Goal: Transaction & Acquisition: Book appointment/travel/reservation

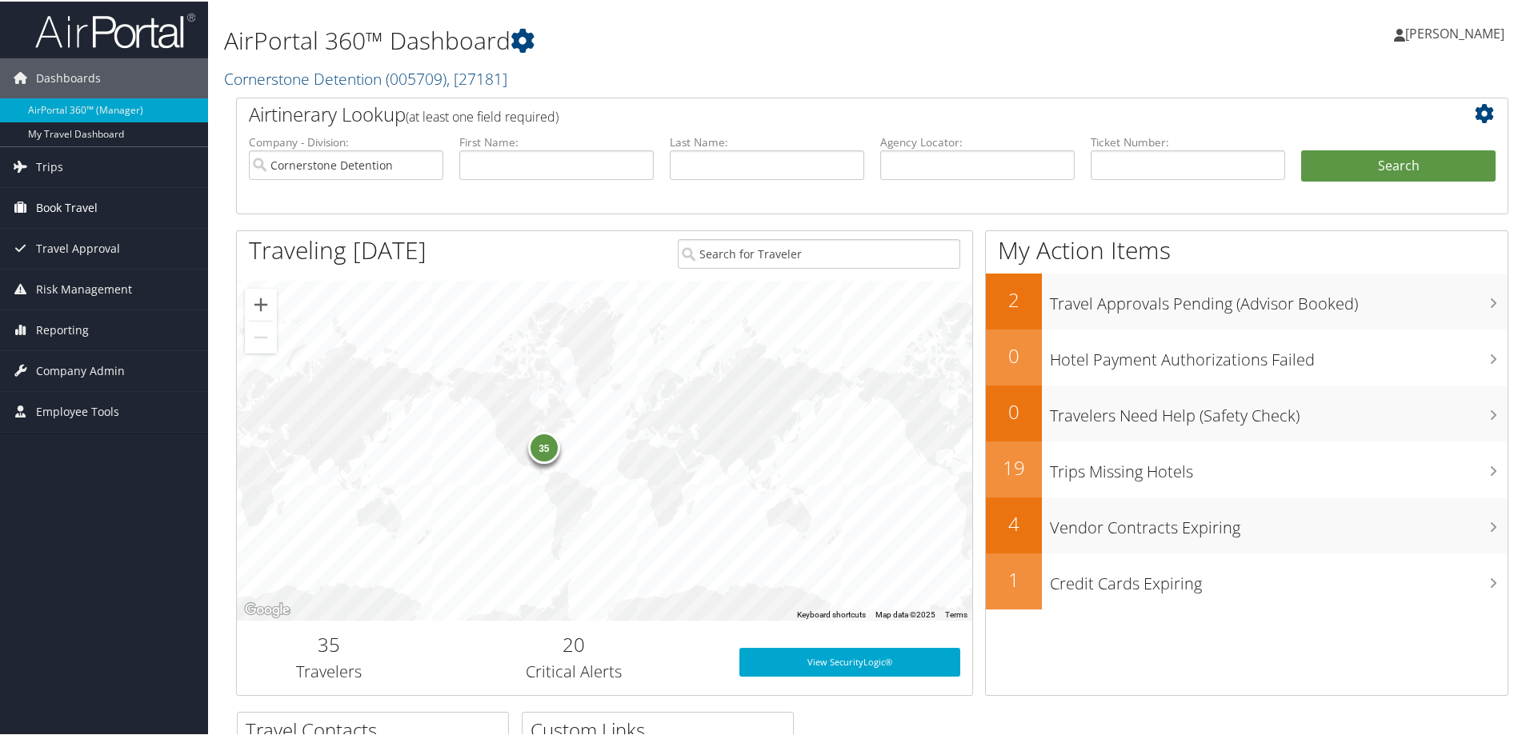
click at [73, 190] on span "Book Travel" at bounding box center [67, 206] width 62 height 40
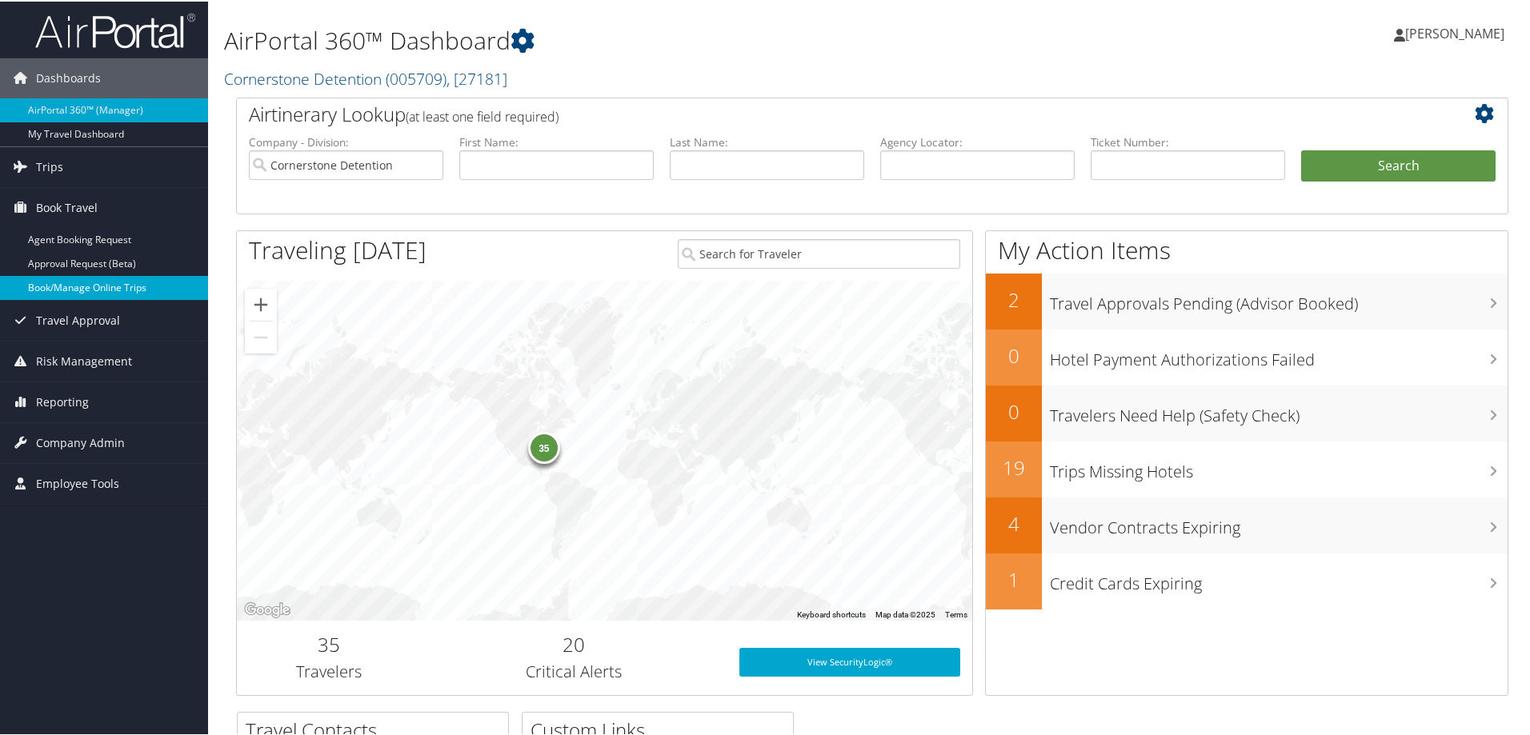
click at [59, 282] on link "Book/Manage Online Trips" at bounding box center [104, 286] width 208 height 24
